Goal: Task Accomplishment & Management: Use online tool/utility

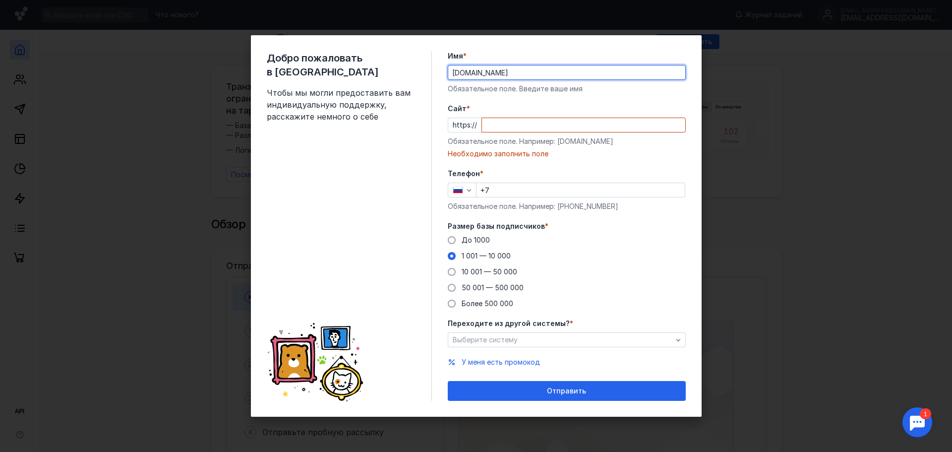
drag, startPoint x: 494, startPoint y: 76, endPoint x: 476, endPoint y: 78, distance: 17.5
click at [476, 78] on input "[DOMAIN_NAME]" at bounding box center [566, 72] width 237 height 14
type input "punchis"
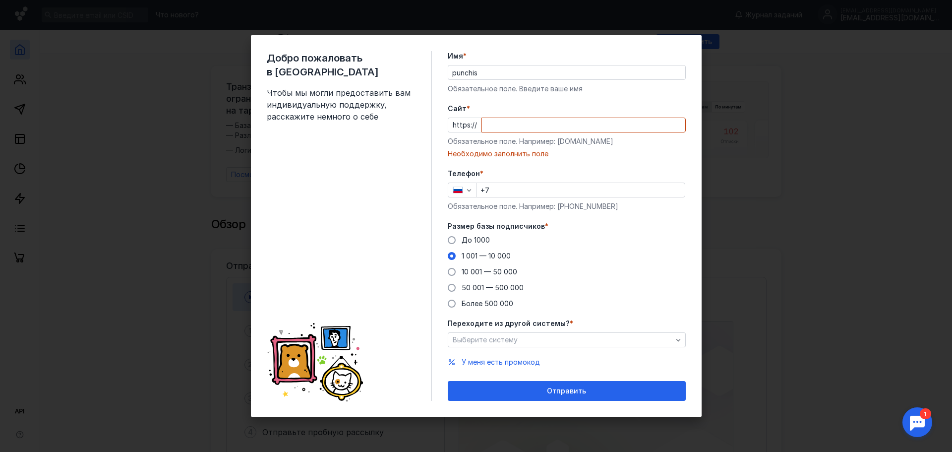
click at [491, 135] on div "Cайт * https:// Обязательное поле. Например: [DOMAIN_NAME] Необходимо заполнить…" at bounding box center [567, 131] width 238 height 55
click at [493, 129] on input "Cайт *" at bounding box center [583, 125] width 203 height 14
click at [496, 124] on input "Cайт *" at bounding box center [583, 125] width 203 height 14
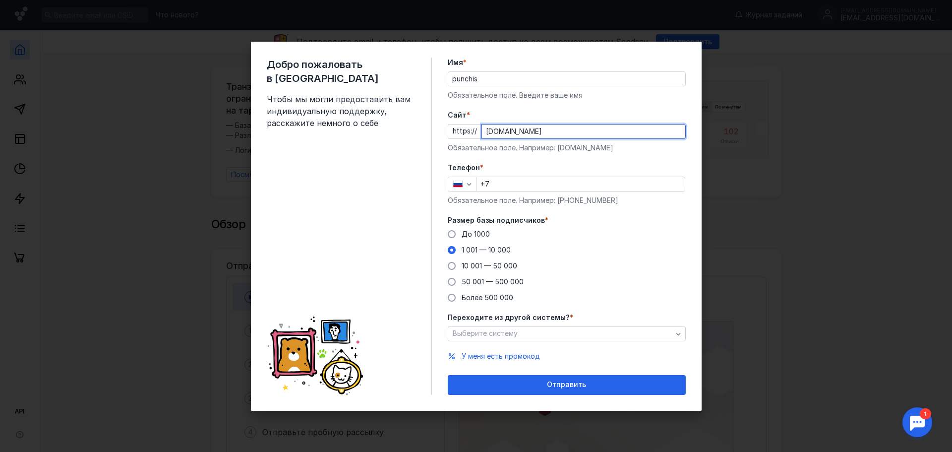
drag, startPoint x: 516, startPoint y: 130, endPoint x: 407, endPoint y: 126, distance: 108.6
click at [407, 126] on div "Добро пожаловать в Sendsay Чтобы мы могли предоставить вам индивидуальную подде…" at bounding box center [476, 226] width 451 height 369
type input "[DOMAIN_NAME]"
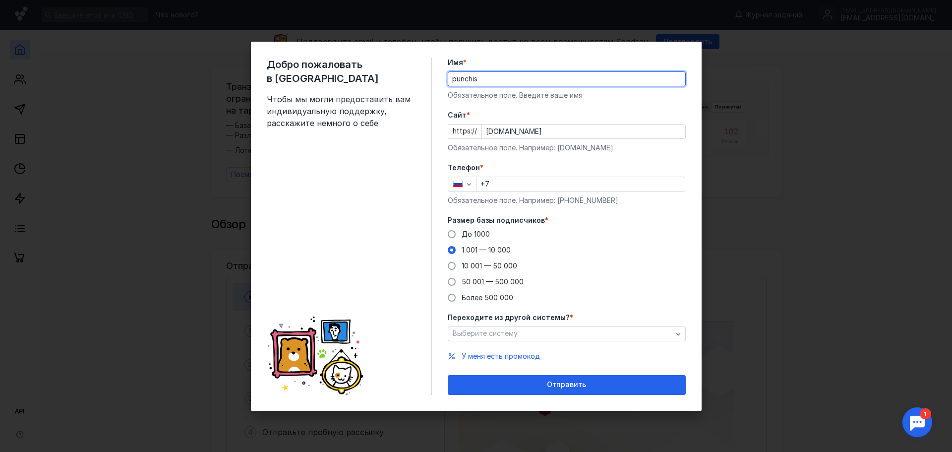
drag, startPoint x: 491, startPoint y: 77, endPoint x: 389, endPoint y: 74, distance: 102.6
click at [389, 74] on div "Добро пожаловать в Sendsay Чтобы мы могли предоставить вам индивидуальную подде…" at bounding box center [476, 226] width 451 height 369
paste input "[DOMAIN_NAME]"
type input "[DOMAIN_NAME]"
click at [511, 182] on input "+7" at bounding box center [580, 184] width 208 height 14
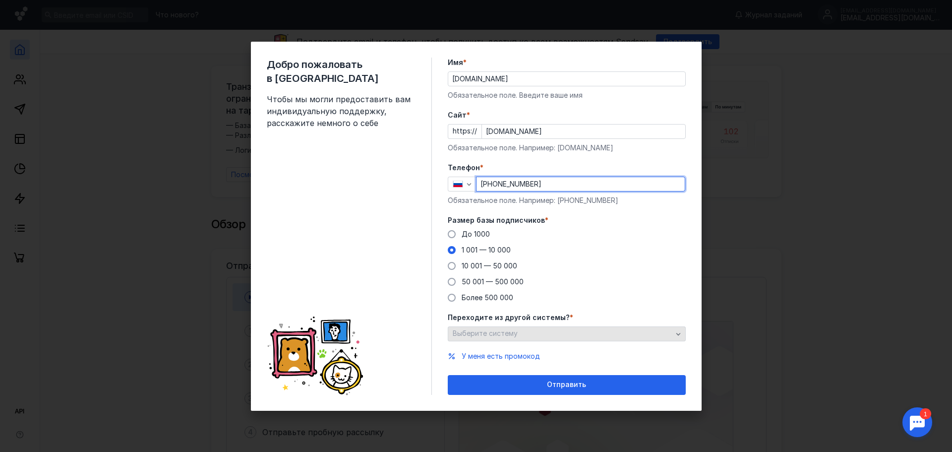
type input "[PHONE_NUMBER]"
click at [574, 333] on div "Выберите систему" at bounding box center [562, 333] width 225 height 8
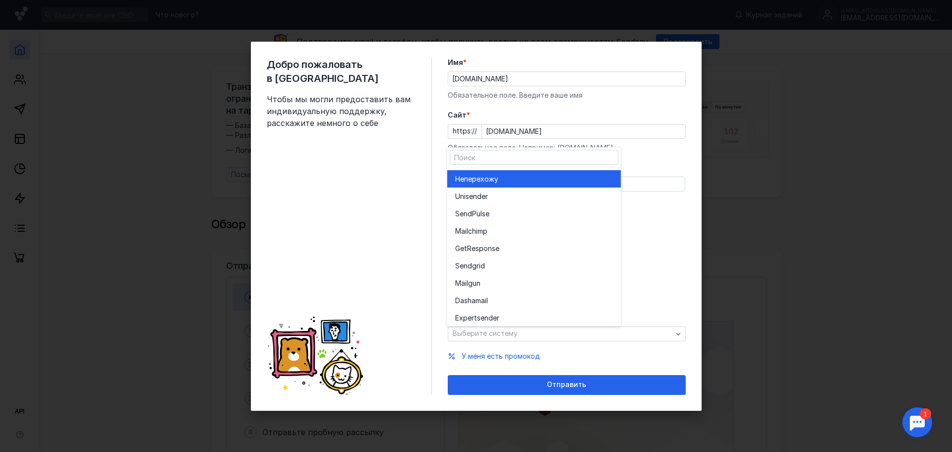
click at [507, 179] on div "Не перехожу" at bounding box center [534, 179] width 158 height 10
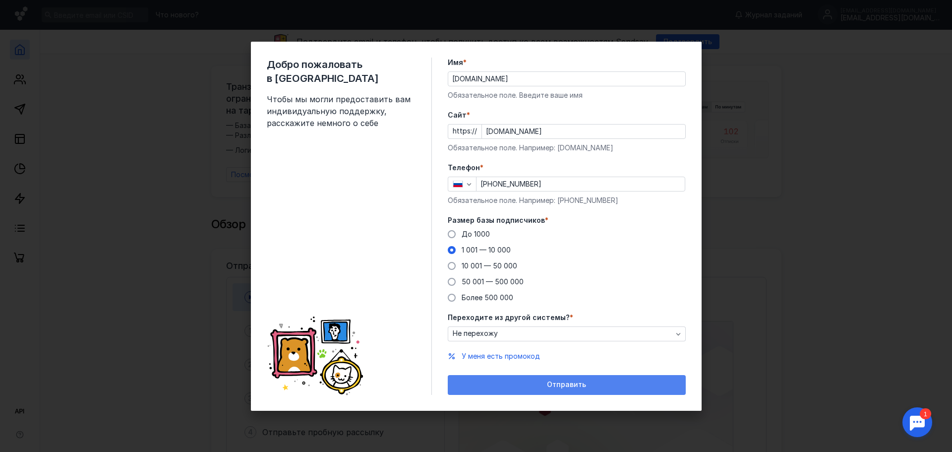
click at [547, 384] on div "Отправить" at bounding box center [567, 384] width 228 height 8
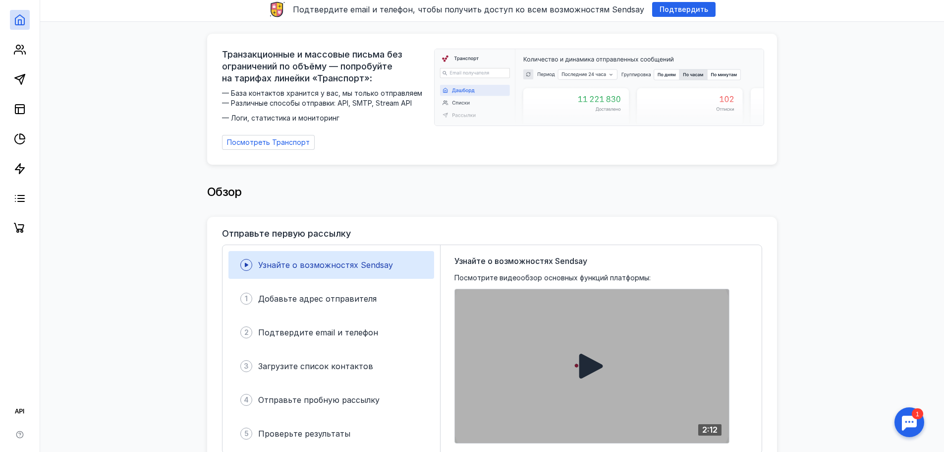
scroll to position [50, 0]
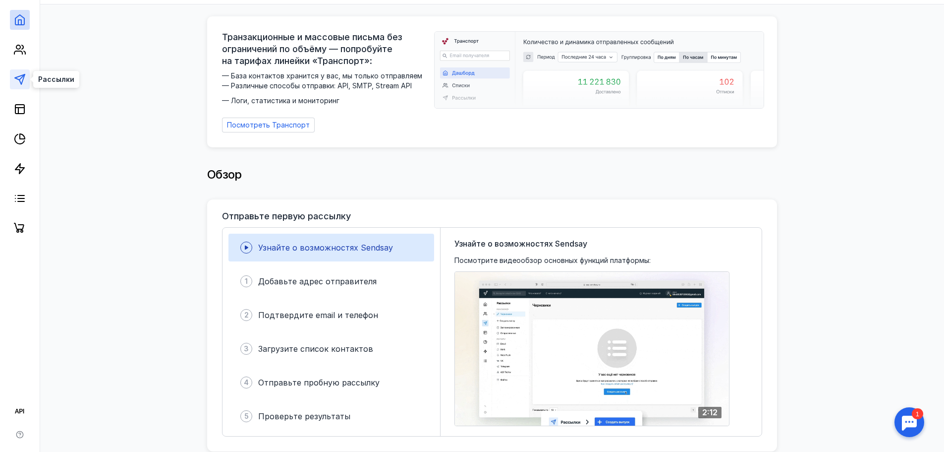
click at [24, 75] on polygon at bounding box center [20, 79] width 10 height 10
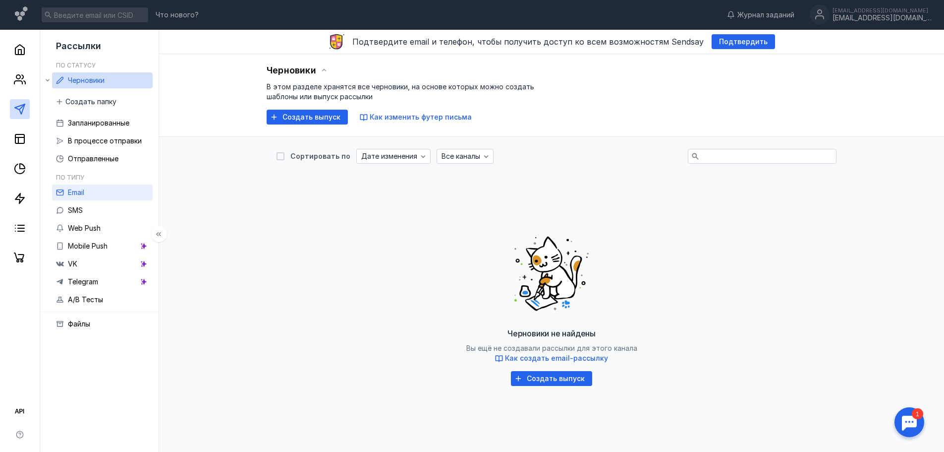
click at [86, 191] on link "Email" at bounding box center [102, 192] width 101 height 16
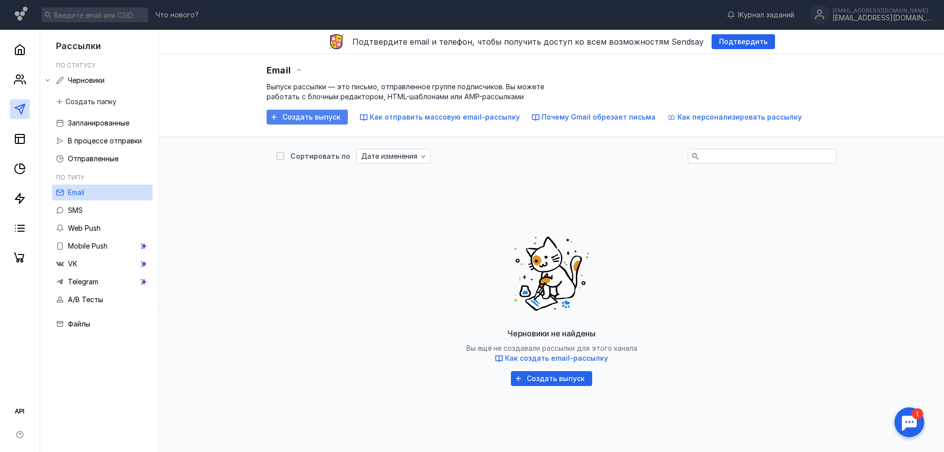
click at [304, 115] on span "Создать выпуск" at bounding box center [312, 117] width 58 height 8
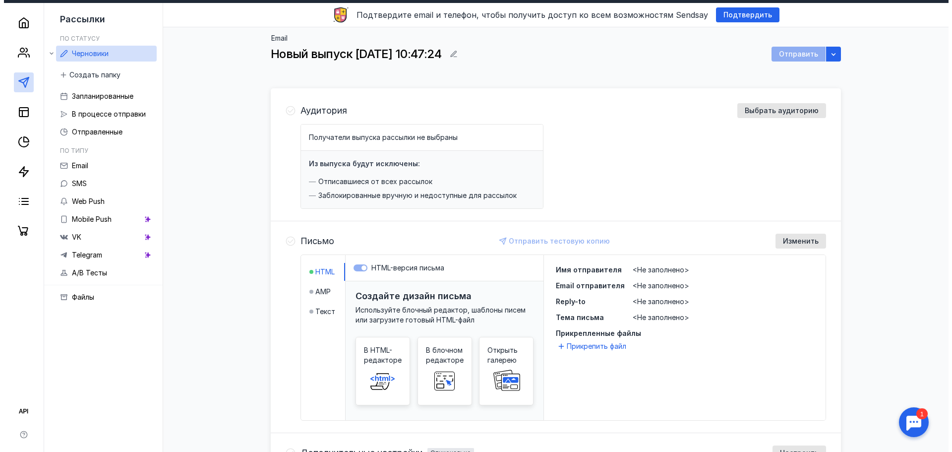
scroll to position [50, 0]
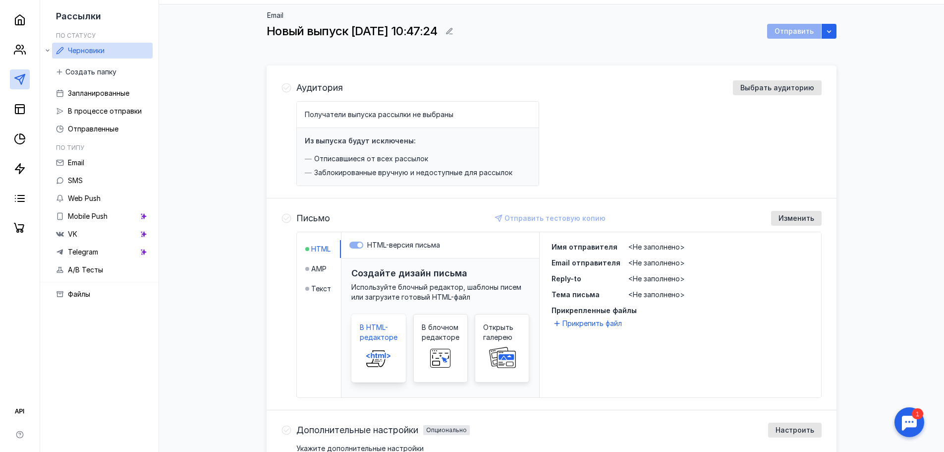
click at [365, 337] on span "В HTML-редакторе" at bounding box center [379, 332] width 38 height 20
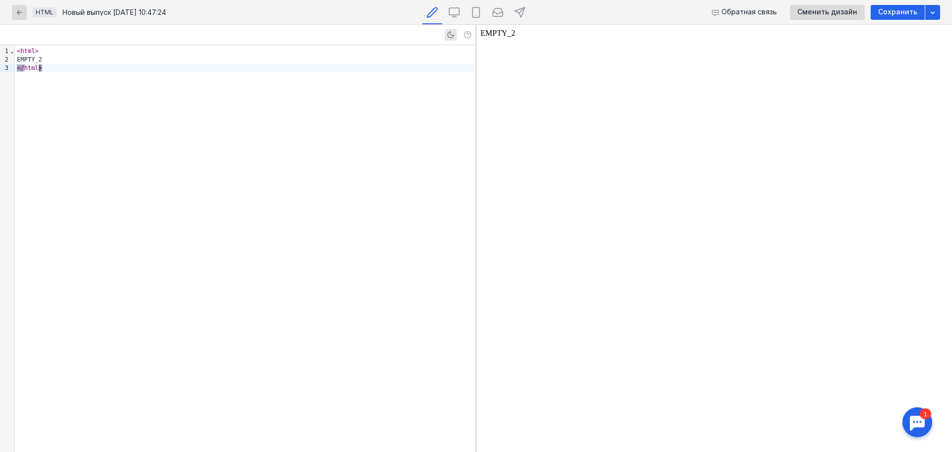
click at [106, 113] on div "< html > EMPTY_2 </ html >" at bounding box center [245, 248] width 460 height 406
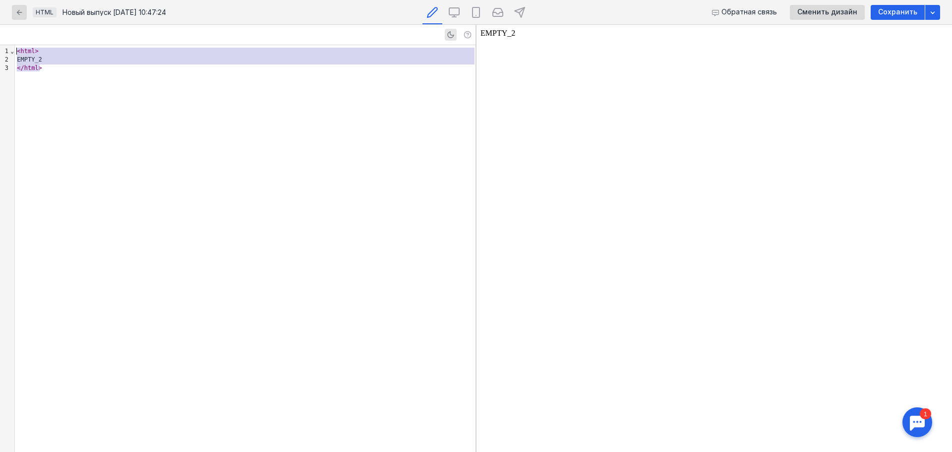
drag, startPoint x: 62, startPoint y: 67, endPoint x: -61, endPoint y: 22, distance: 131.7
click at [0, 22] on html "Что нового? Журнал заданий [EMAIL_ADDRESS][DOMAIN_NAME] [EMAIL_ADDRESS][DOMAIN_…" at bounding box center [476, 276] width 952 height 653
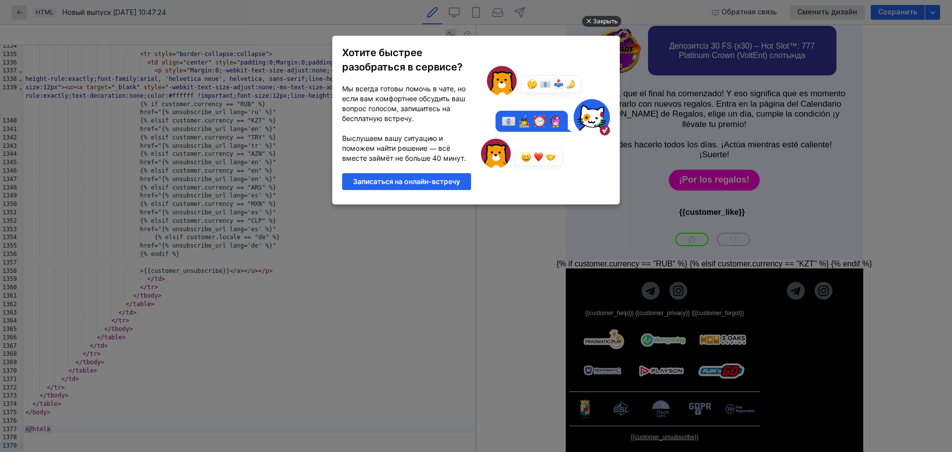
click at [594, 18] on div "Закрыть" at bounding box center [605, 21] width 25 height 11
